Goal: Use online tool/utility: Utilize a website feature to perform a specific function

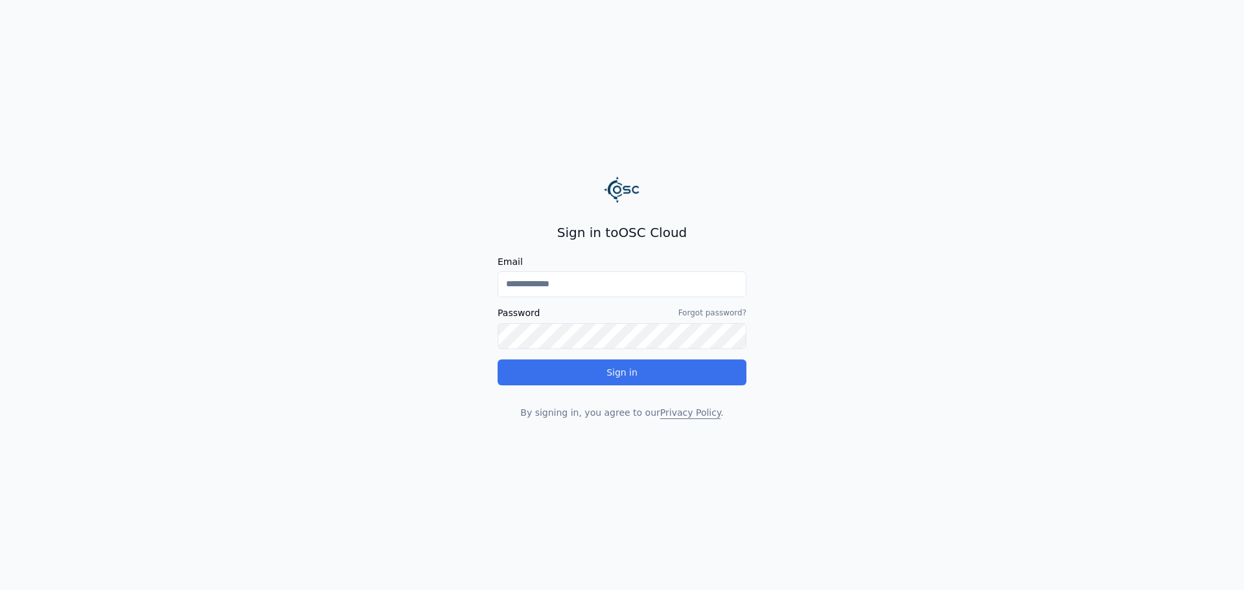
type input "**********"
click at [653, 374] on button "Sign in" at bounding box center [622, 373] width 249 height 26
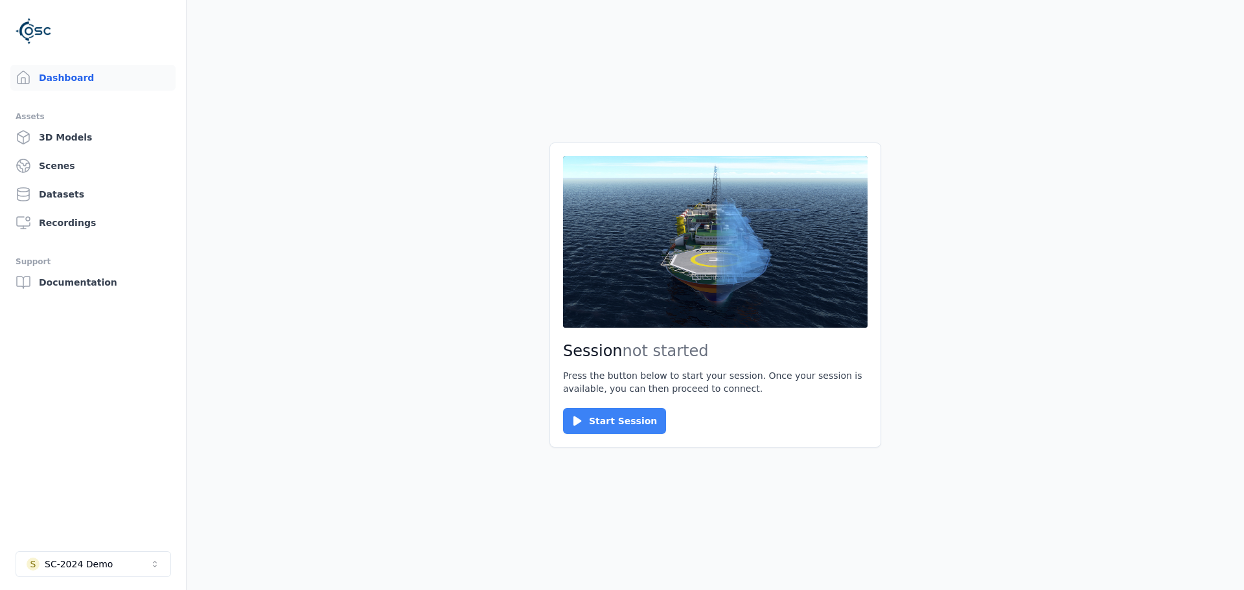
click at [614, 417] on button "Start Session" at bounding box center [614, 421] width 103 height 26
click at [585, 413] on button "Connect" at bounding box center [593, 421] width 60 height 26
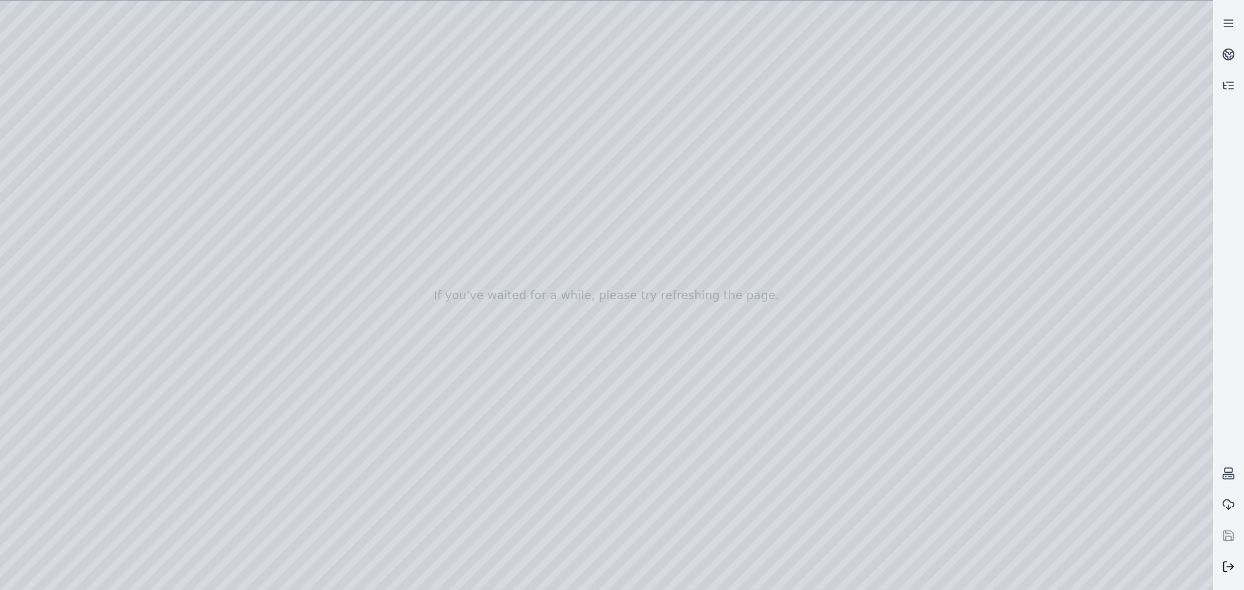
click at [1222, 566] on button at bounding box center [1228, 566] width 31 height 31
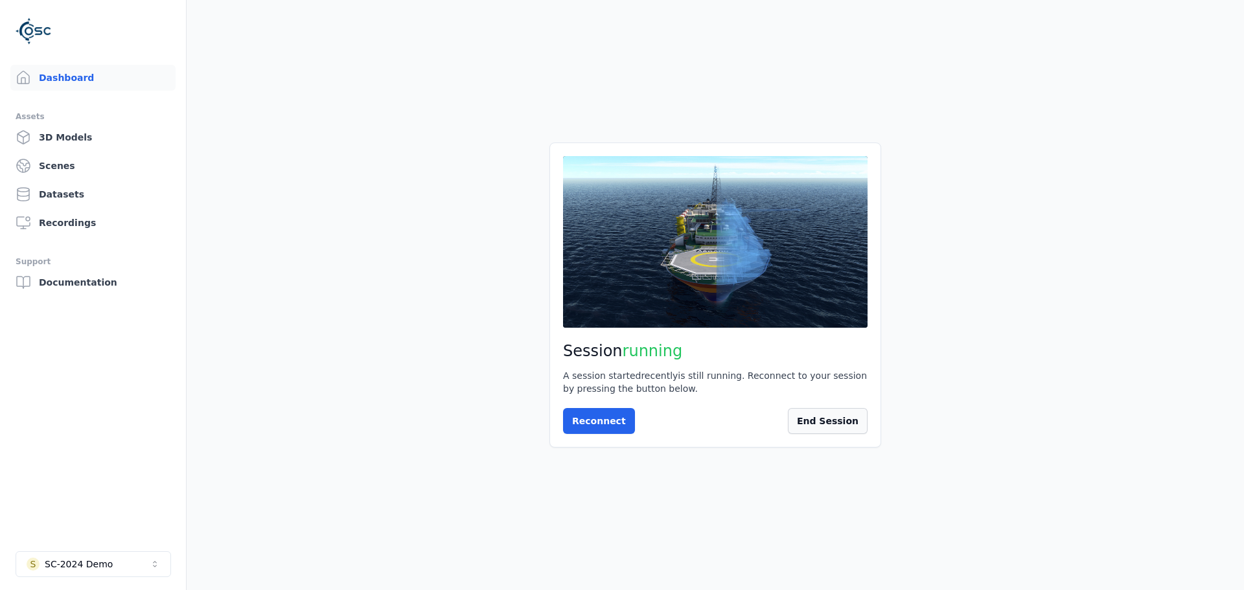
click at [809, 428] on button "End Session" at bounding box center [828, 421] width 80 height 26
click at [148, 565] on button "S SC-2024 Demo" at bounding box center [94, 564] width 156 height 26
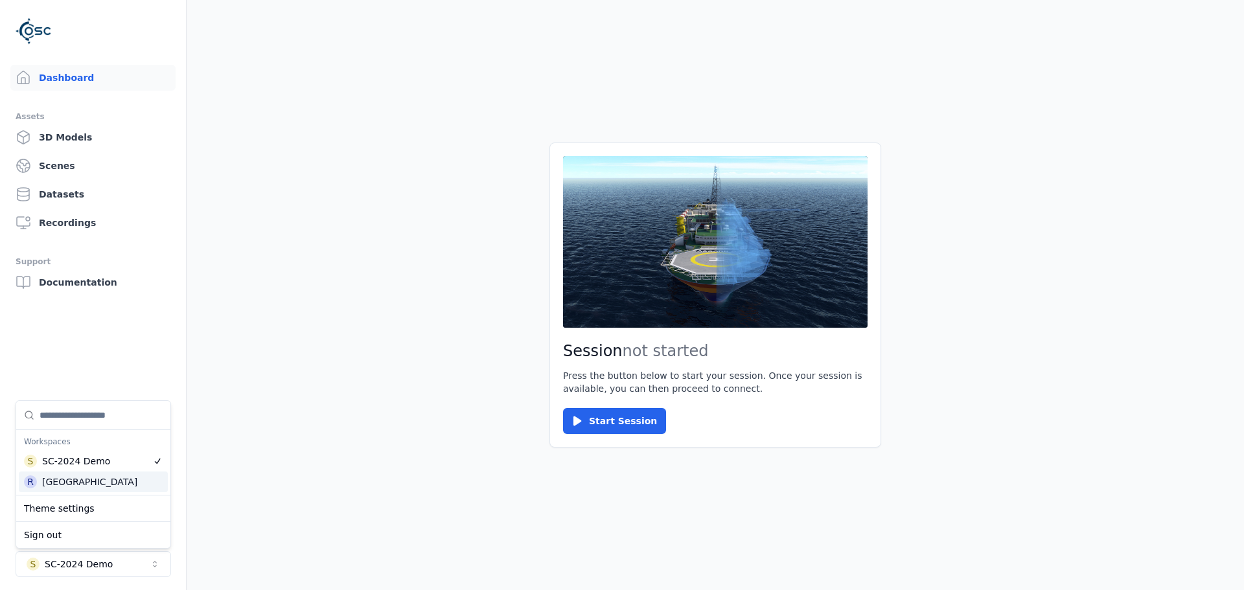
click at [106, 487] on div "[GEOGRAPHIC_DATA]" at bounding box center [89, 482] width 95 height 13
click at [501, 496] on main "Session not started Press the button below to start your session. Once your ses…" at bounding box center [716, 295] width 1058 height 590
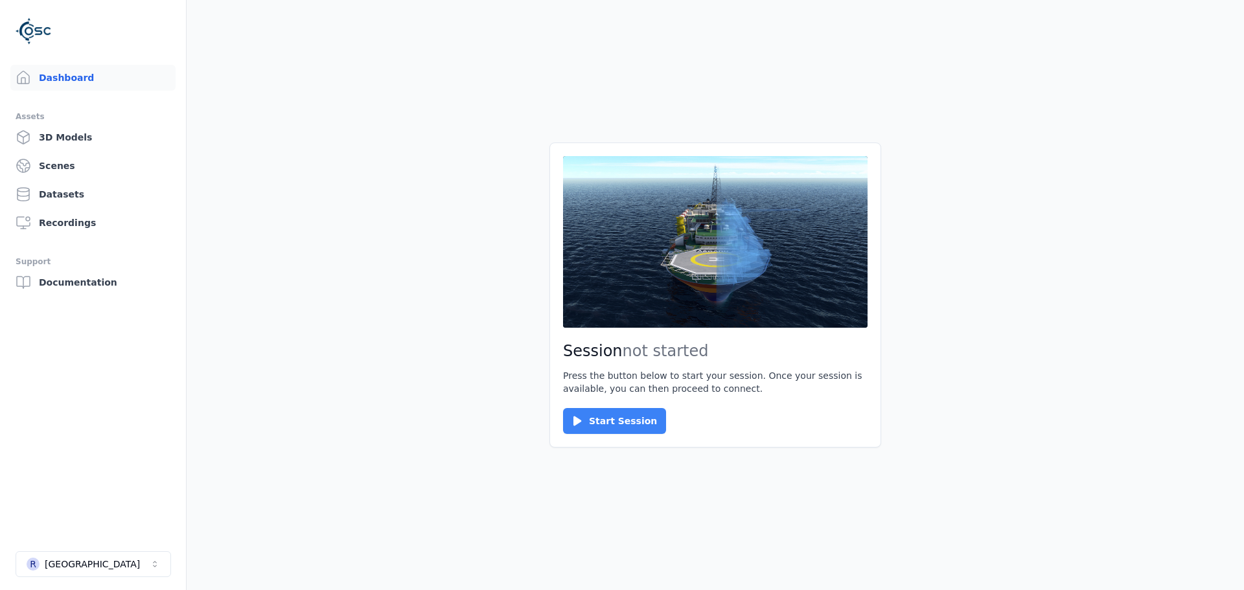
click at [594, 416] on button "Start Session" at bounding box center [614, 421] width 103 height 26
click at [563, 417] on button "Connect" at bounding box center [593, 421] width 60 height 26
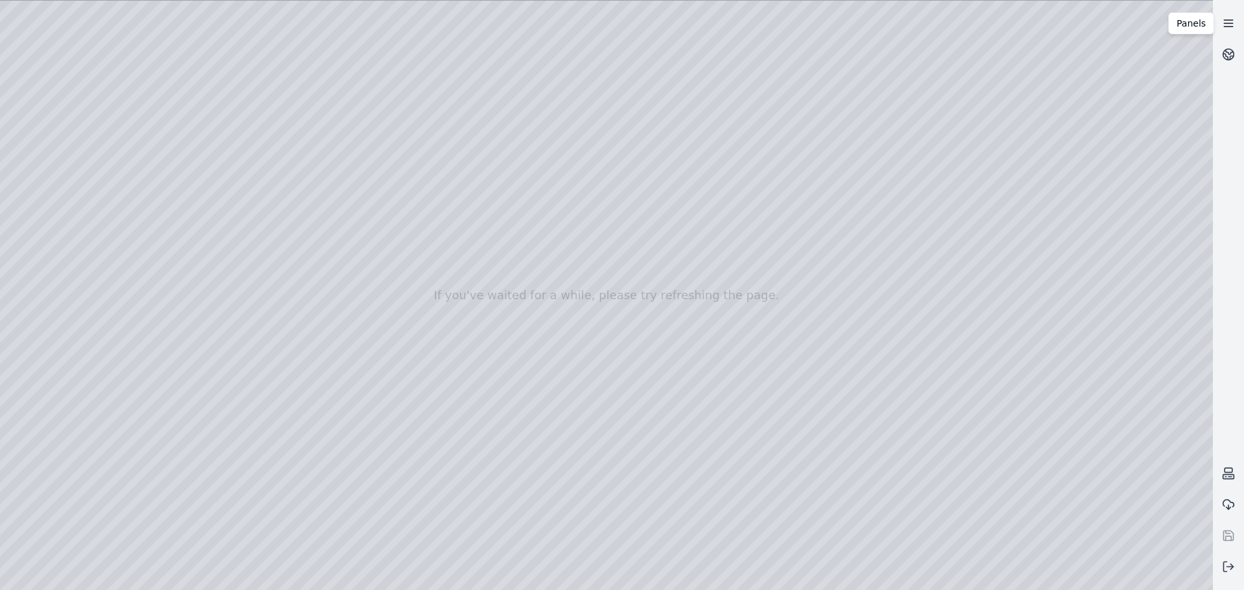
click at [1232, 24] on icon at bounding box center [1228, 23] width 13 height 13
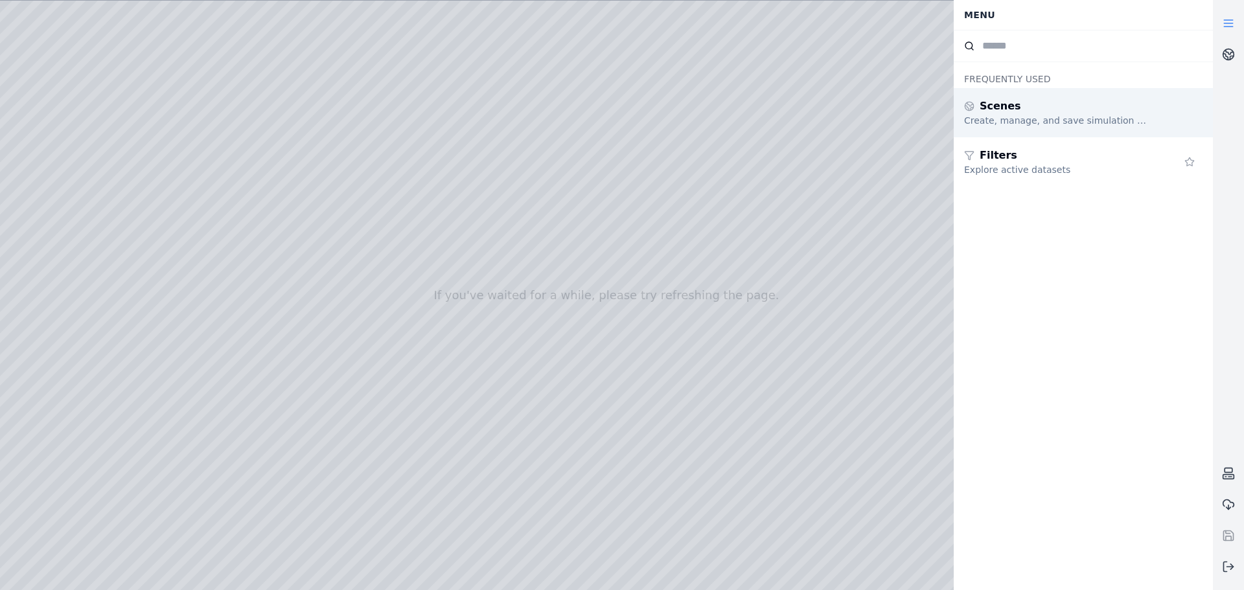
click at [1025, 116] on div "Create, manage, and save simulation scenes" at bounding box center [1057, 120] width 187 height 13
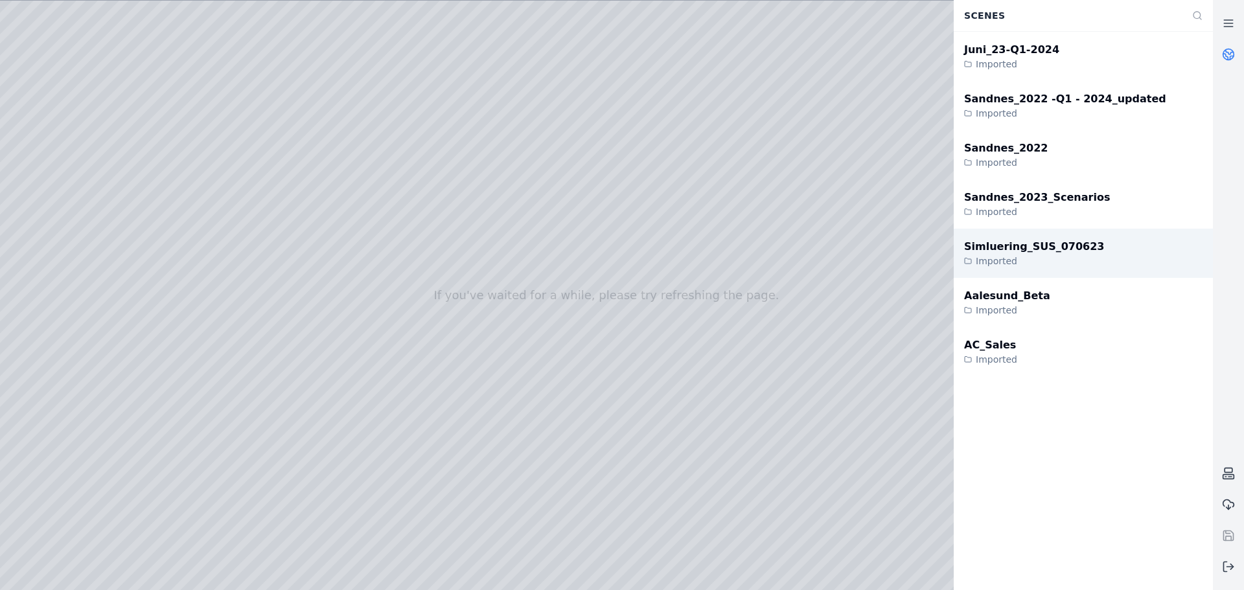
click at [982, 248] on div "Simluering_SUS_070623" at bounding box center [1034, 247] width 140 height 16
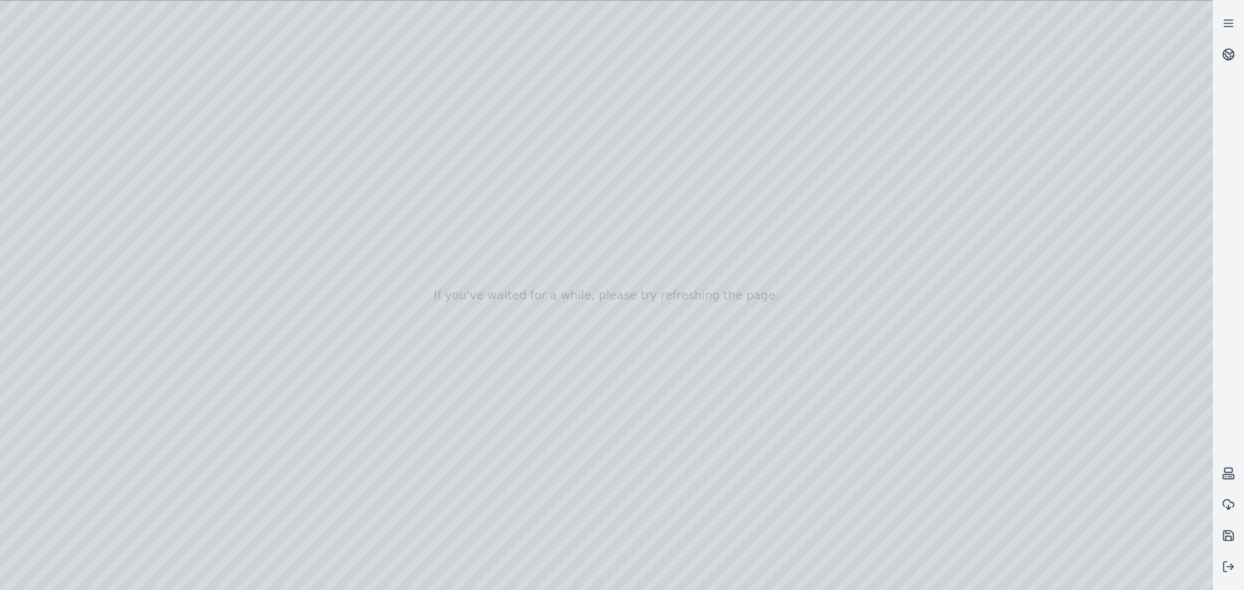
drag, startPoint x: 471, startPoint y: 105, endPoint x: 471, endPoint y: 130, distance: 25.3
drag, startPoint x: 470, startPoint y: 130, endPoint x: 467, endPoint y: 183, distance: 53.2
drag, startPoint x: 438, startPoint y: 163, endPoint x: 434, endPoint y: 209, distance: 46.2
click at [435, 209] on div at bounding box center [606, 296] width 1213 height 590
drag, startPoint x: 423, startPoint y: 206, endPoint x: 426, endPoint y: 128, distance: 77.8
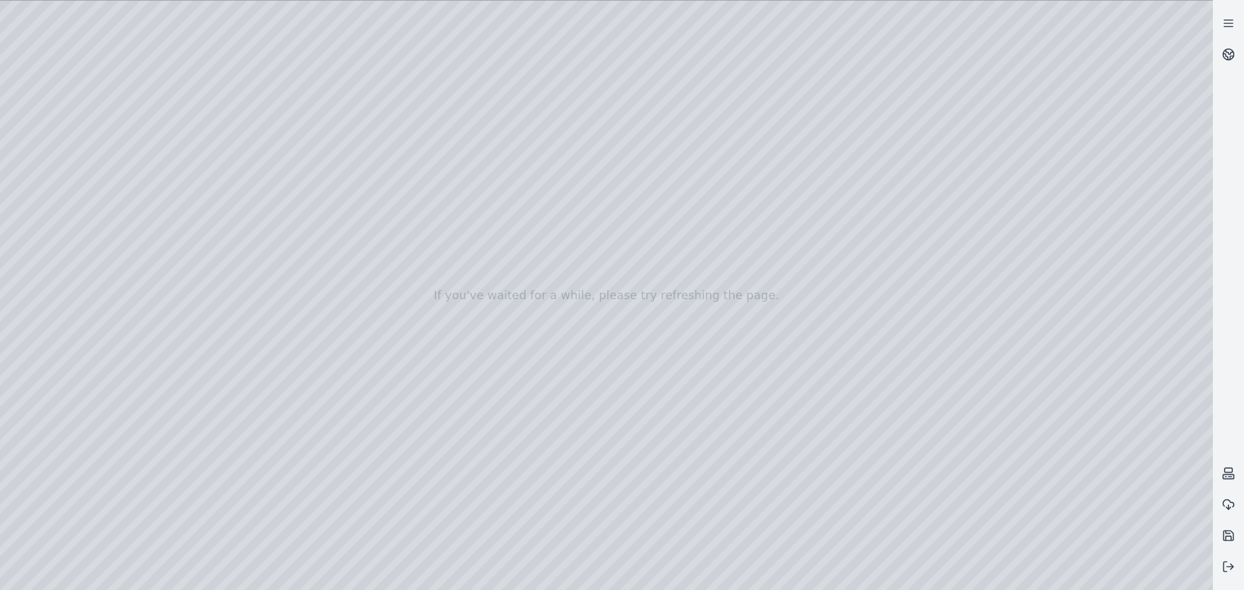
drag, startPoint x: 430, startPoint y: 158, endPoint x: 437, endPoint y: 242, distance: 83.9
drag, startPoint x: 481, startPoint y: 275, endPoint x: 480, endPoint y: 230, distance: 44.8
drag, startPoint x: 478, startPoint y: 238, endPoint x: 388, endPoint y: 341, distance: 136.9
drag, startPoint x: 570, startPoint y: 364, endPoint x: 529, endPoint y: 357, distance: 41.3
drag, startPoint x: 667, startPoint y: 328, endPoint x: 677, endPoint y: 288, distance: 40.7
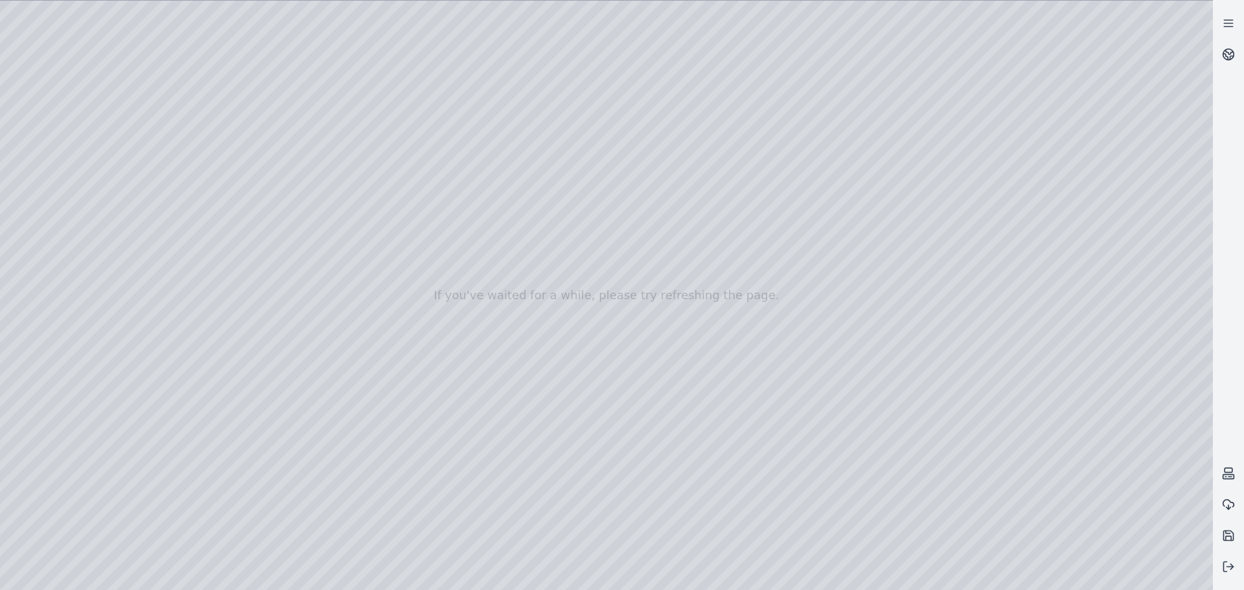
drag, startPoint x: 664, startPoint y: 321, endPoint x: 684, endPoint y: 327, distance: 20.3
drag, startPoint x: 674, startPoint y: 371, endPoint x: 697, endPoint y: 391, distance: 31.2
drag, startPoint x: 680, startPoint y: 389, endPoint x: 1019, endPoint y: 412, distance: 339.7
drag, startPoint x: 528, startPoint y: 288, endPoint x: 755, endPoint y: 390, distance: 248.6
drag, startPoint x: 574, startPoint y: 318, endPoint x: 556, endPoint y: 343, distance: 30.2
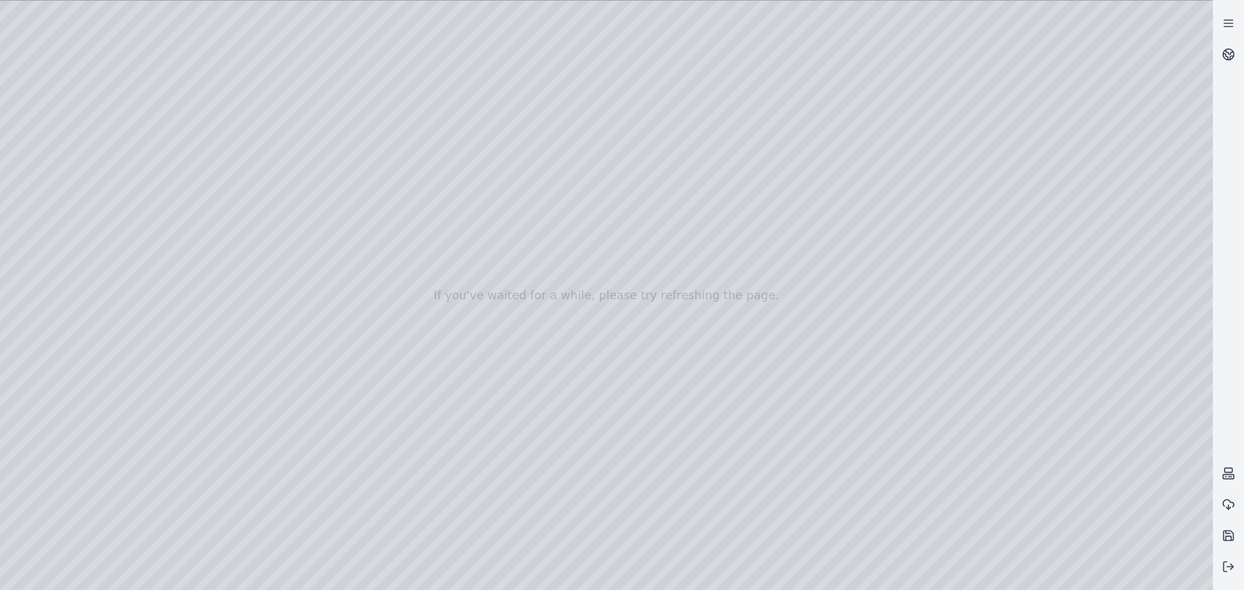
drag, startPoint x: 630, startPoint y: 386, endPoint x: 701, endPoint y: 389, distance: 70.7
drag, startPoint x: 691, startPoint y: 393, endPoint x: 892, endPoint y: 303, distance: 219.8
drag, startPoint x: 671, startPoint y: 313, endPoint x: 643, endPoint y: 322, distance: 29.3
drag, startPoint x: 732, startPoint y: 315, endPoint x: 554, endPoint y: 324, distance: 178.4
drag, startPoint x: 719, startPoint y: 301, endPoint x: 529, endPoint y: 311, distance: 190.8
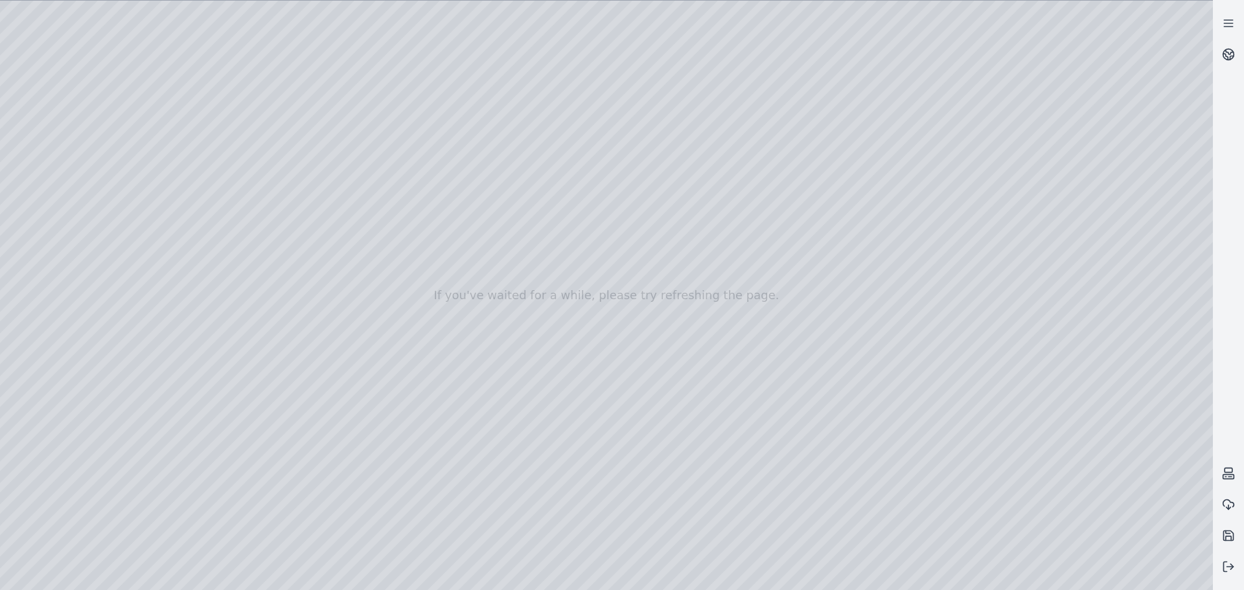
drag, startPoint x: 613, startPoint y: 358, endPoint x: 589, endPoint y: 336, distance: 32.1
